Goal: Transaction & Acquisition: Purchase product/service

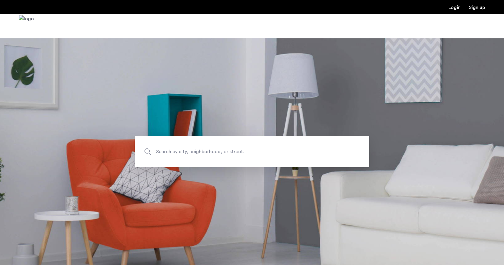
click at [247, 155] on span "Search by city, neighborhood, or street." at bounding box center [238, 152] width 164 height 8
click at [247, 155] on input "Search by city, neighborhood, or street." at bounding box center [252, 151] width 235 height 31
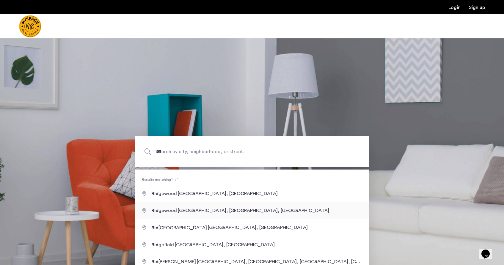
type input "**********"
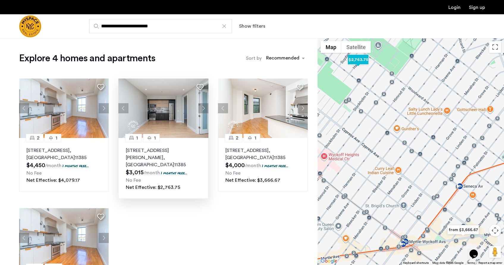
click at [204, 109] on button "Next apartment" at bounding box center [204, 108] width 10 height 10
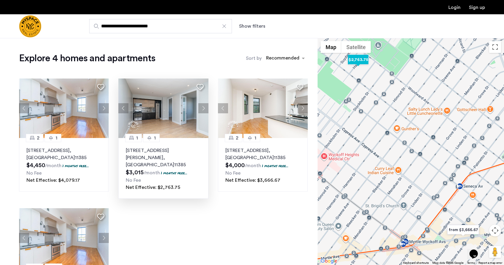
click at [204, 109] on button "Next apartment" at bounding box center [204, 108] width 10 height 10
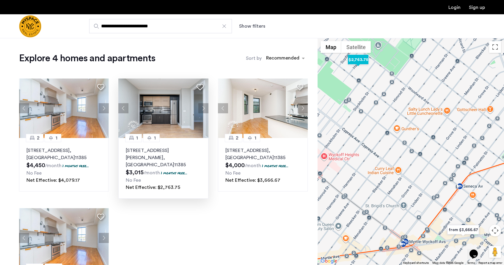
click at [204, 109] on button "Next apartment" at bounding box center [204, 108] width 10 height 10
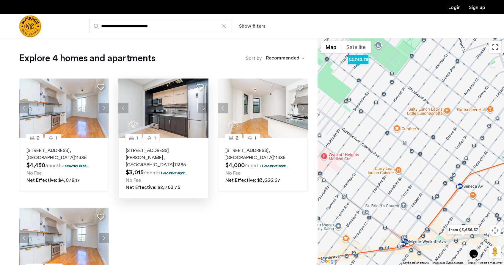
click at [204, 109] on button "Next apartment" at bounding box center [204, 108] width 10 height 10
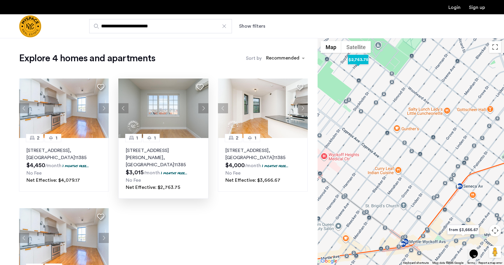
click at [204, 109] on button "Next apartment" at bounding box center [204, 108] width 10 height 10
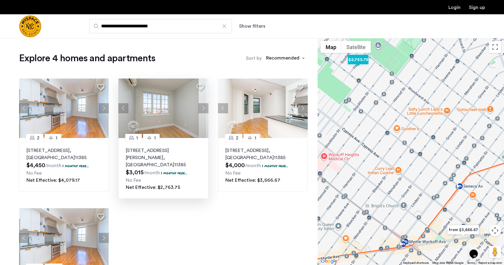
click at [204, 109] on button "Next apartment" at bounding box center [204, 108] width 10 height 10
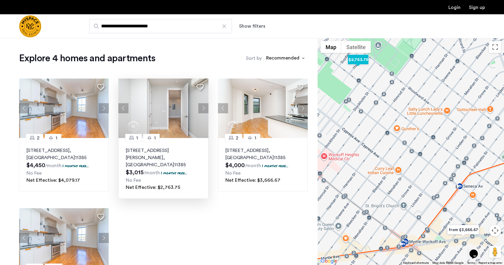
click at [204, 109] on button "Next apartment" at bounding box center [204, 108] width 10 height 10
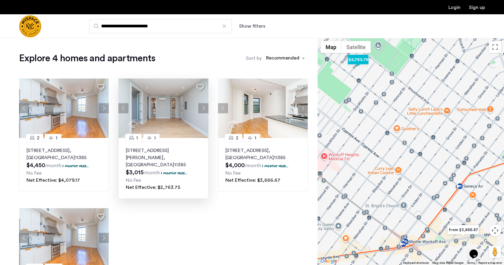
click at [204, 109] on button "Next apartment" at bounding box center [204, 108] width 10 height 10
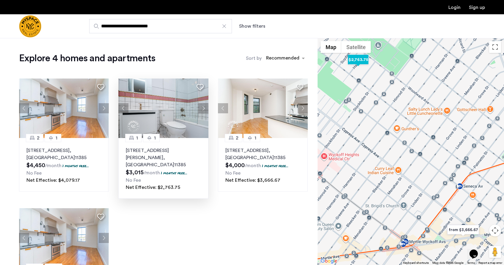
click at [204, 109] on button "Next apartment" at bounding box center [204, 108] width 10 height 10
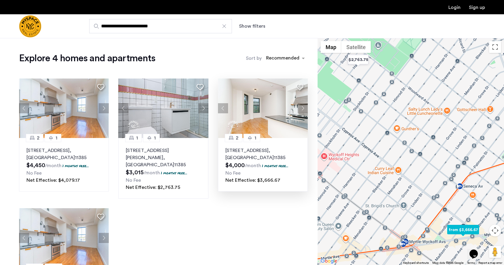
click at [303, 108] on button "Next apartment" at bounding box center [303, 108] width 10 height 10
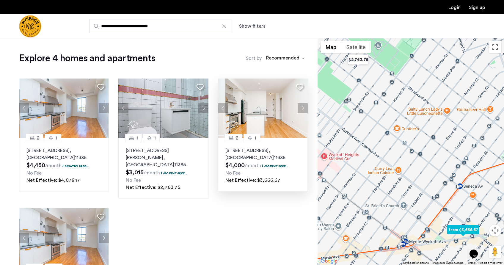
click at [302, 108] on button "Next apartment" at bounding box center [303, 108] width 10 height 10
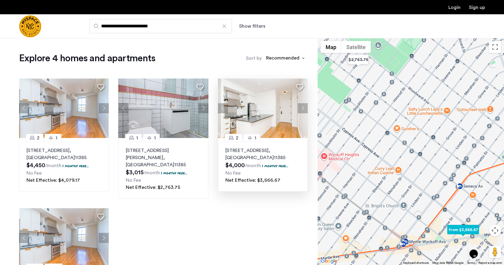
click at [302, 108] on button "Next apartment" at bounding box center [303, 108] width 10 height 10
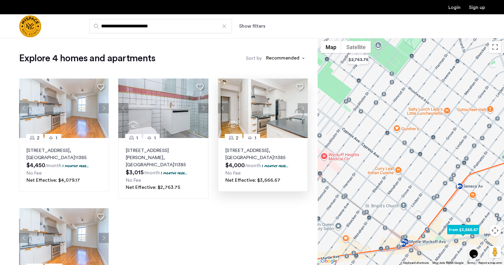
click at [302, 108] on button "Next apartment" at bounding box center [303, 108] width 10 height 10
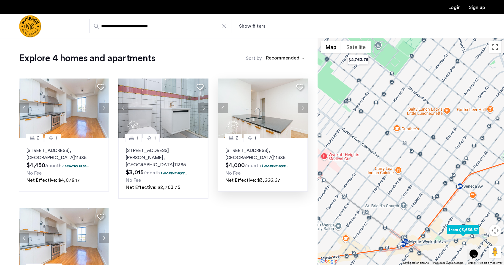
click at [302, 108] on button "Next apartment" at bounding box center [303, 108] width 10 height 10
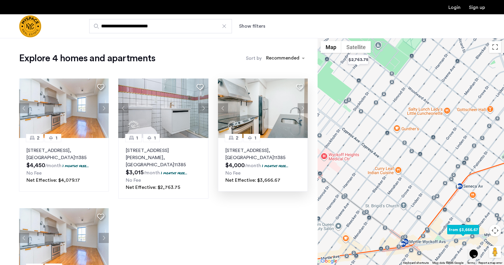
click at [302, 108] on button "Next apartment" at bounding box center [303, 108] width 10 height 10
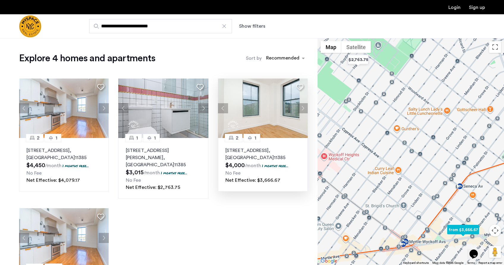
click at [302, 108] on button "Next apartment" at bounding box center [303, 108] width 10 height 10
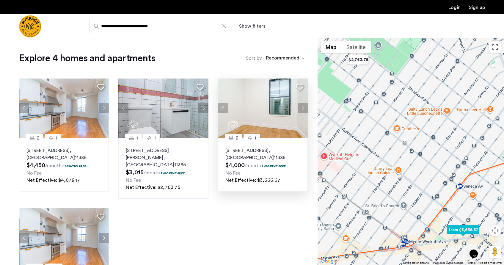
click at [302, 108] on button "Next apartment" at bounding box center [303, 108] width 10 height 10
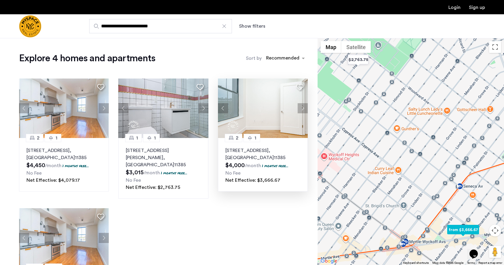
click at [302, 108] on button "Next apartment" at bounding box center [303, 108] width 10 height 10
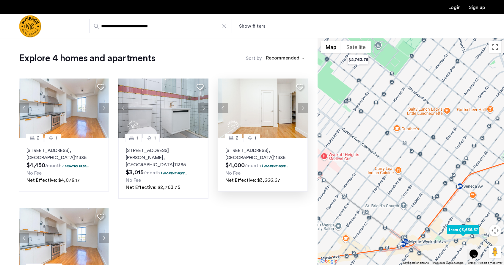
click at [302, 108] on button "Next apartment" at bounding box center [303, 108] width 10 height 10
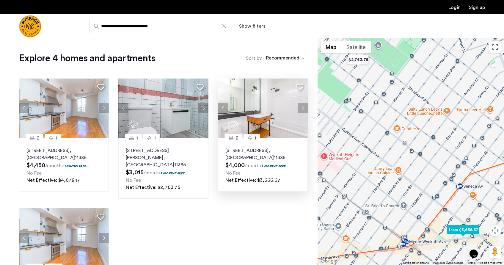
click at [302, 108] on button "Next apartment" at bounding box center [303, 108] width 10 height 10
